Goal: Check status: Check status

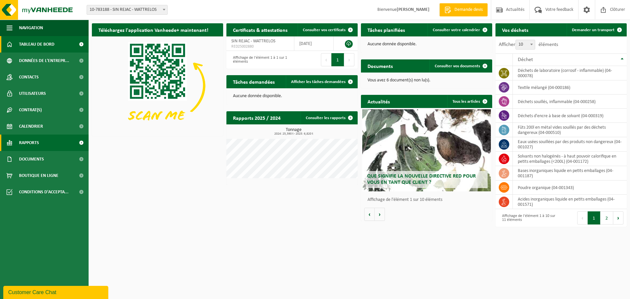
click at [31, 142] on span "Rapports" at bounding box center [29, 143] width 20 height 16
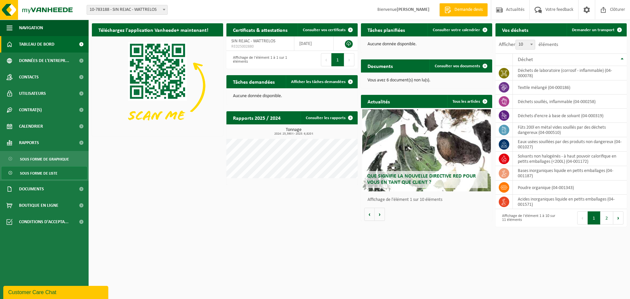
click at [38, 173] on span "Sous forme de liste" at bounding box center [38, 173] width 37 height 12
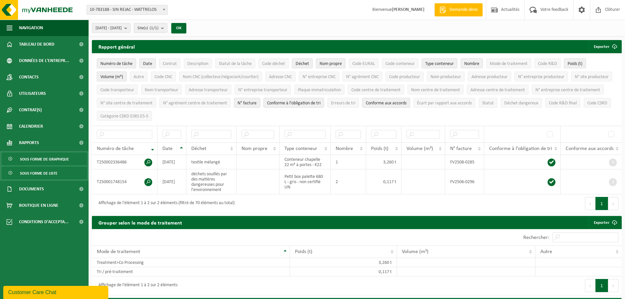
click at [61, 159] on span "Sous forme de graphique" at bounding box center [44, 159] width 49 height 12
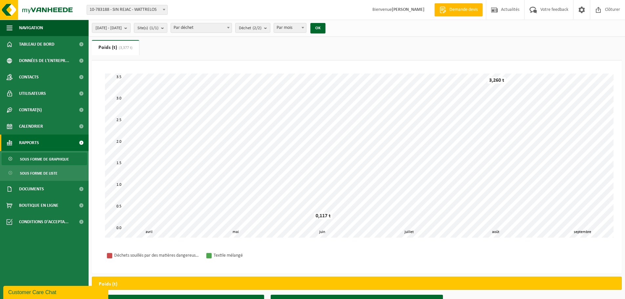
click at [306, 31] on span "Par mois" at bounding box center [290, 27] width 32 height 9
click at [325, 27] on button "OK" at bounding box center [317, 28] width 15 height 10
click at [306, 29] on span "Par an" at bounding box center [290, 27] width 32 height 9
select select "2"
click at [122, 26] on span "[DATE] - [DATE]" at bounding box center [108, 28] width 26 height 10
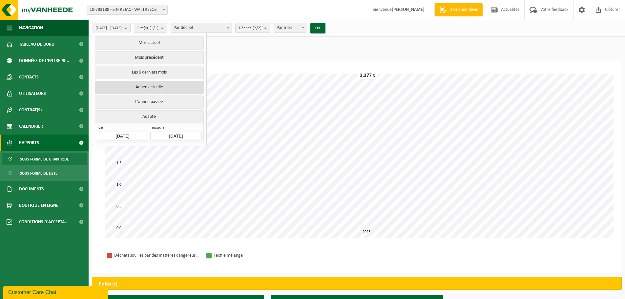
click at [158, 89] on button "Année actuelle" at bounding box center [149, 87] width 109 height 13
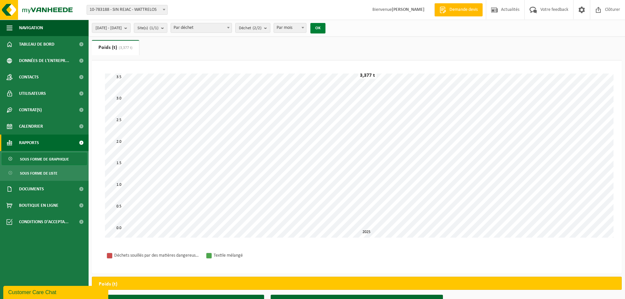
click at [325, 31] on button "OK" at bounding box center [317, 28] width 15 height 10
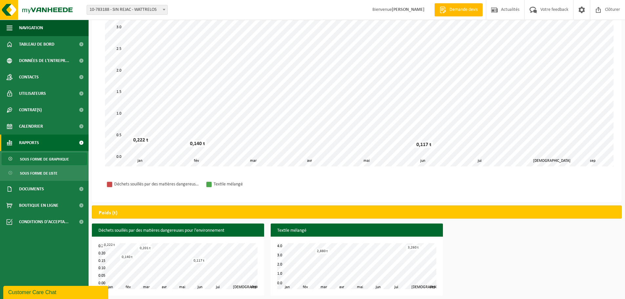
scroll to position [74, 0]
